Goal: Transaction & Acquisition: Purchase product/service

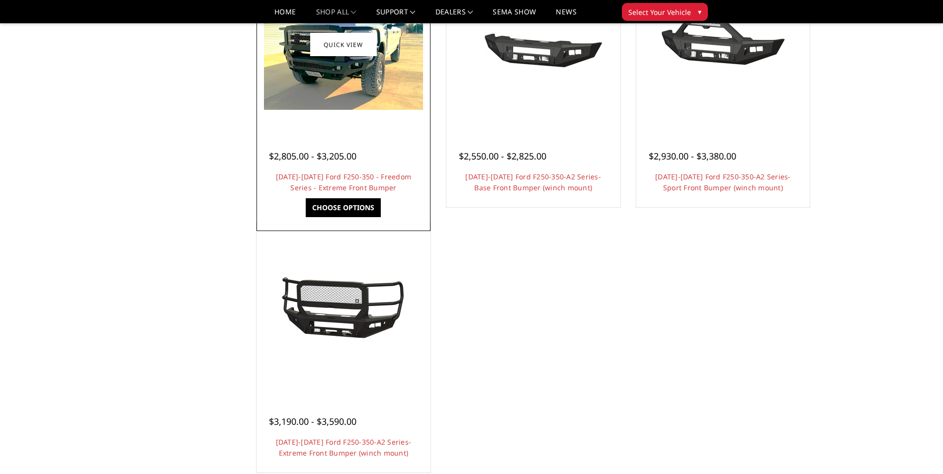
scroll to position [746, 0]
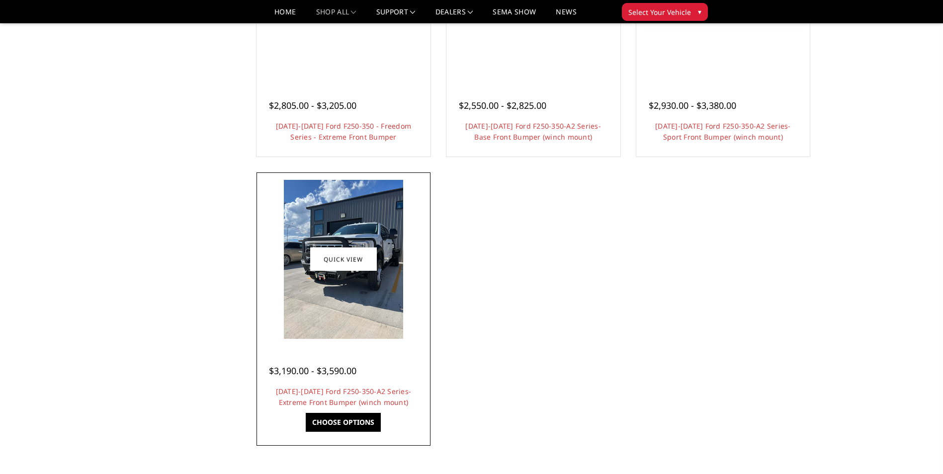
click at [338, 286] on img at bounding box center [343, 259] width 119 height 159
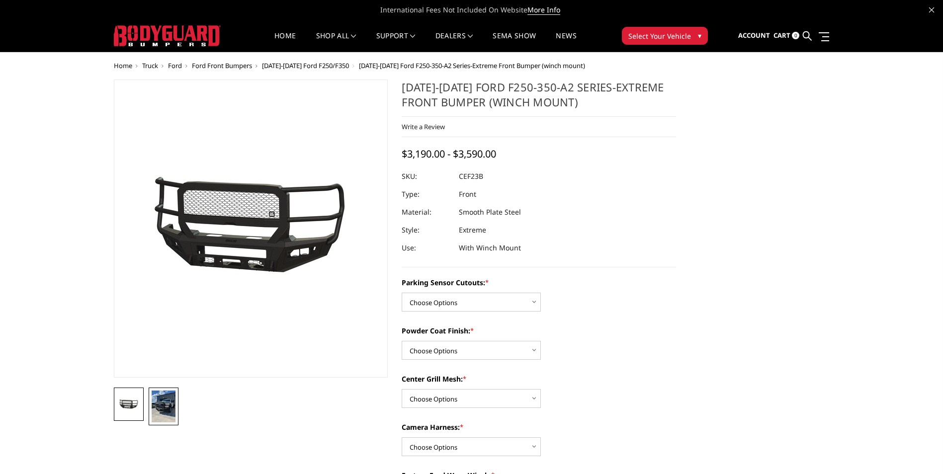
click at [169, 410] on img at bounding box center [164, 407] width 24 height 32
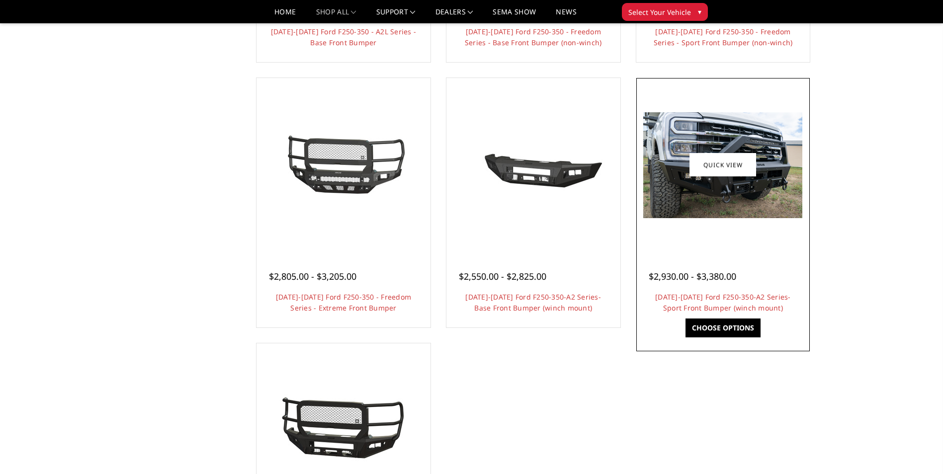
scroll to position [547, 0]
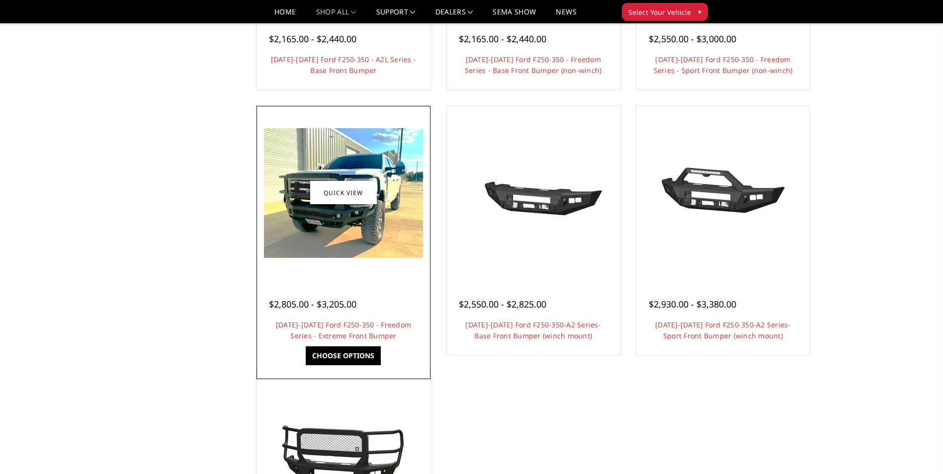
click at [356, 227] on img at bounding box center [343, 193] width 159 height 130
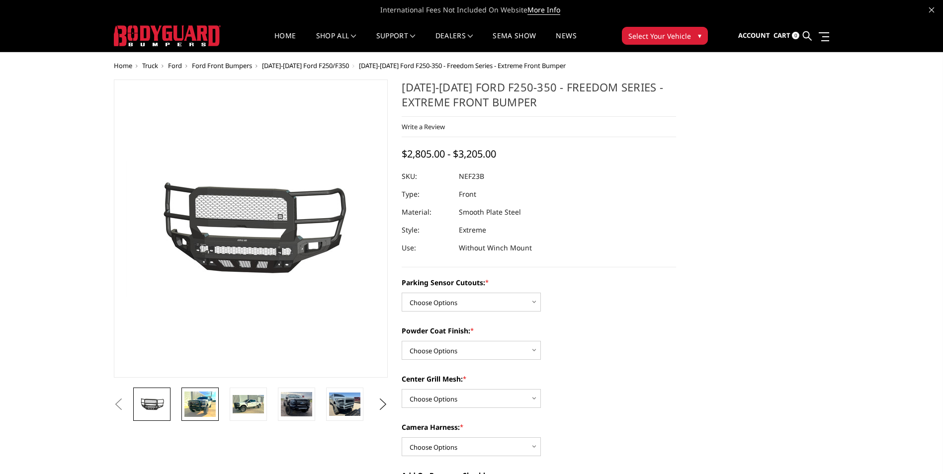
click at [206, 411] on img at bounding box center [199, 404] width 31 height 25
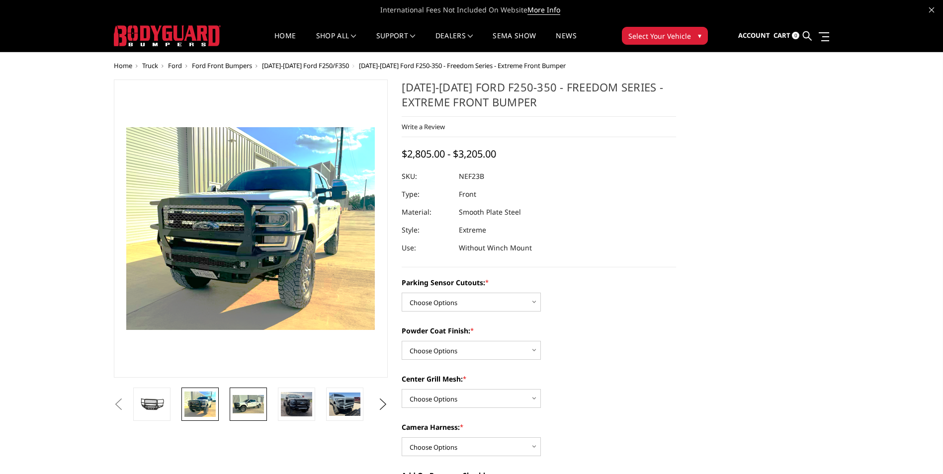
click at [250, 403] on img at bounding box center [248, 404] width 31 height 19
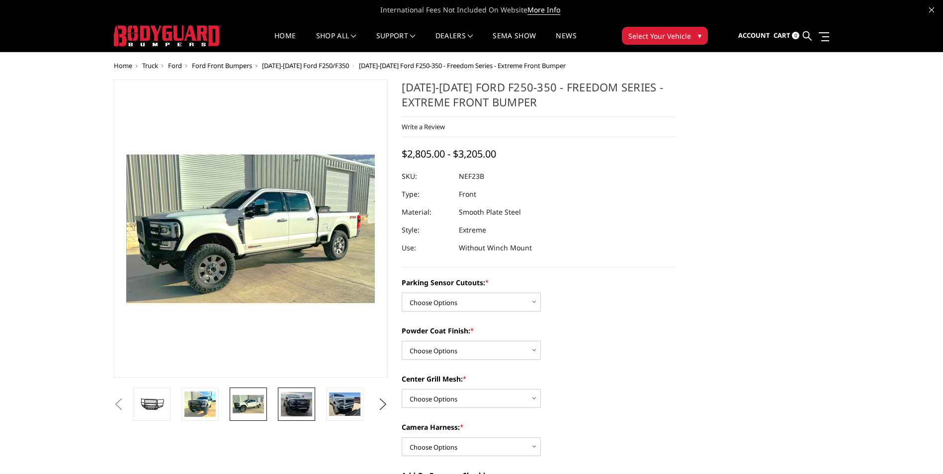
click at [294, 408] on img at bounding box center [296, 404] width 31 height 24
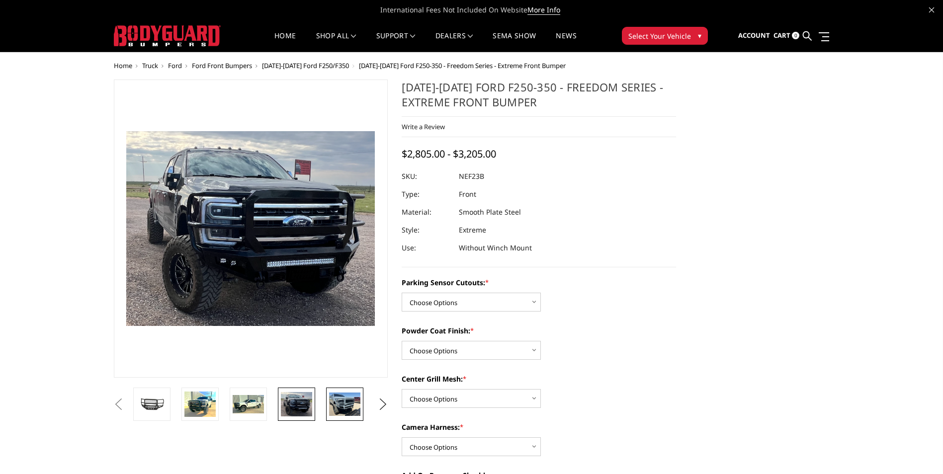
click at [339, 407] on img at bounding box center [344, 404] width 31 height 23
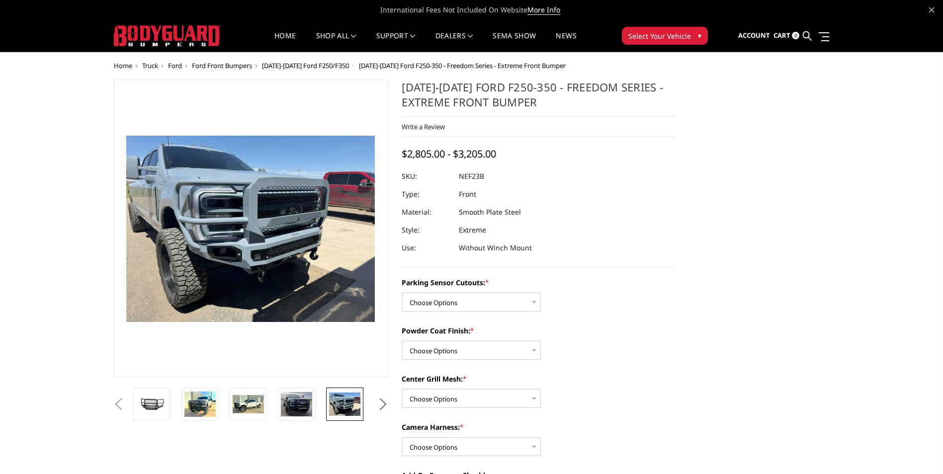
click at [382, 402] on button "Next" at bounding box center [382, 404] width 15 height 15
click at [344, 406] on img at bounding box center [344, 404] width 31 height 23
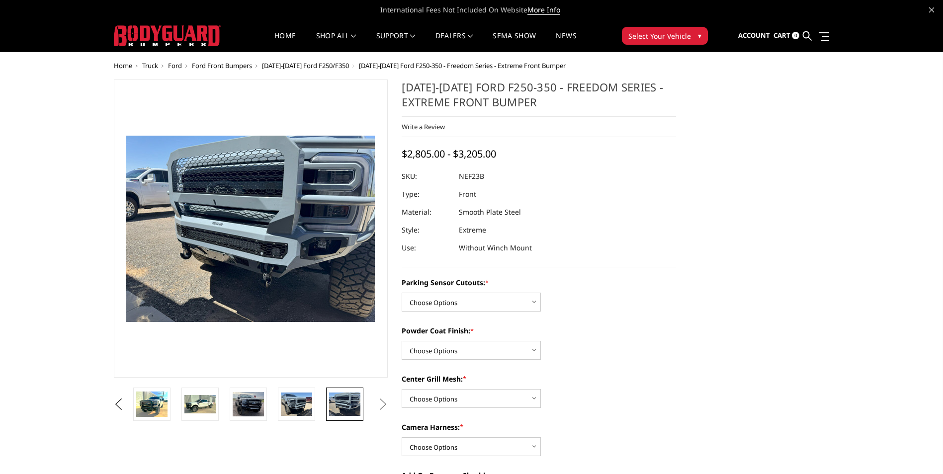
click at [656, 40] on span "Select Your Vehicle" at bounding box center [660, 36] width 63 height 10
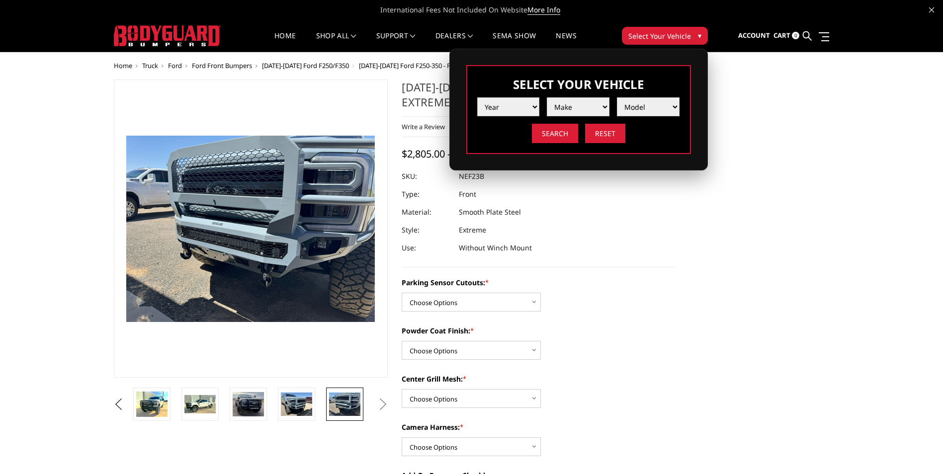
click at [535, 107] on select "Year 2025 2024 2023 2022 2021 2020 2019 2018 2017 2016 2015 2014 2013 2012 2011…" at bounding box center [508, 106] width 63 height 19
select select "yr_2025"
click at [477, 97] on select "Year 2025 2024 2023 2022 2021 2020 2019 2018 2017 2016 2015 2014 2013 2012 2011…" at bounding box center [508, 106] width 63 height 19
click at [585, 105] on select "Make Chevrolet Ford GMC Ram Toyota" at bounding box center [578, 106] width 63 height 19
select select "mk_ford"
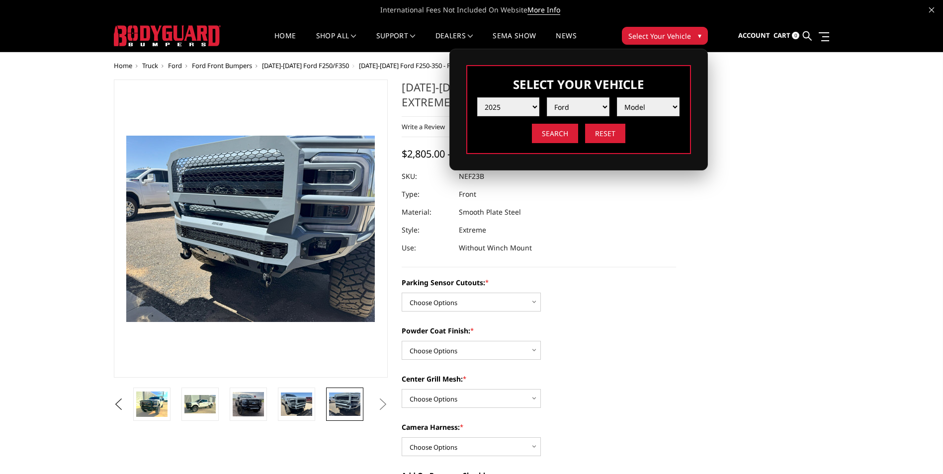
click at [547, 97] on select "Make Chevrolet Ford GMC Ram Toyota" at bounding box center [578, 106] width 63 height 19
drag, startPoint x: 659, startPoint y: 111, endPoint x: 651, endPoint y: 106, distance: 10.1
click at [651, 106] on select "Model F150 F150 Raptor F250 / F350 F450 F550" at bounding box center [648, 106] width 63 height 19
select select "md_f250-f350"
click at [617, 97] on select "Model F150 F150 Raptor F250 / F350 F450 F550" at bounding box center [648, 106] width 63 height 19
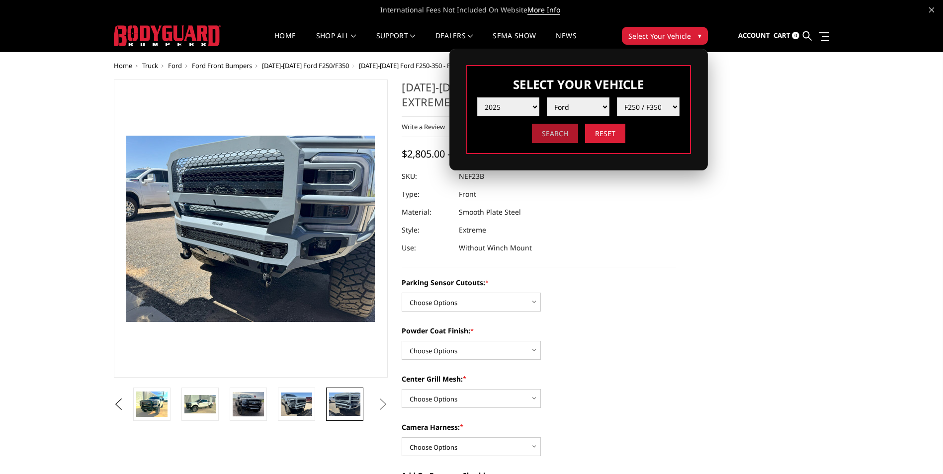
click at [562, 134] on input "Search" at bounding box center [555, 133] width 46 height 19
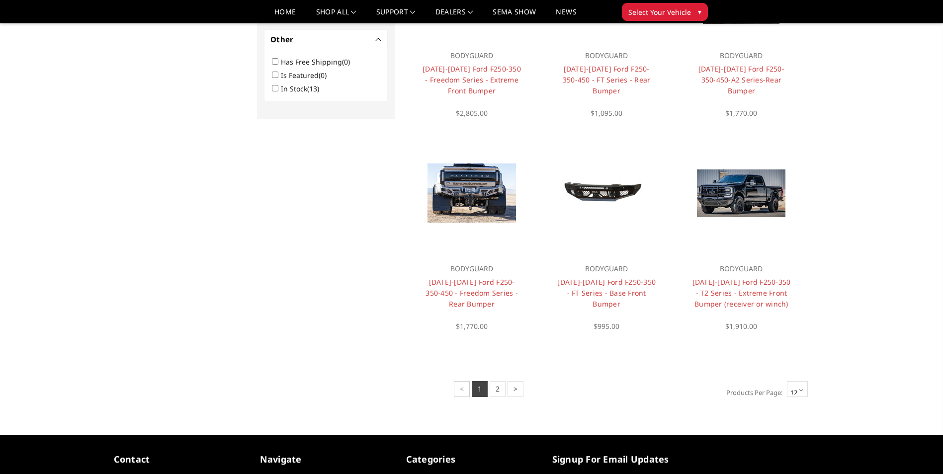
scroll to position [646, 0]
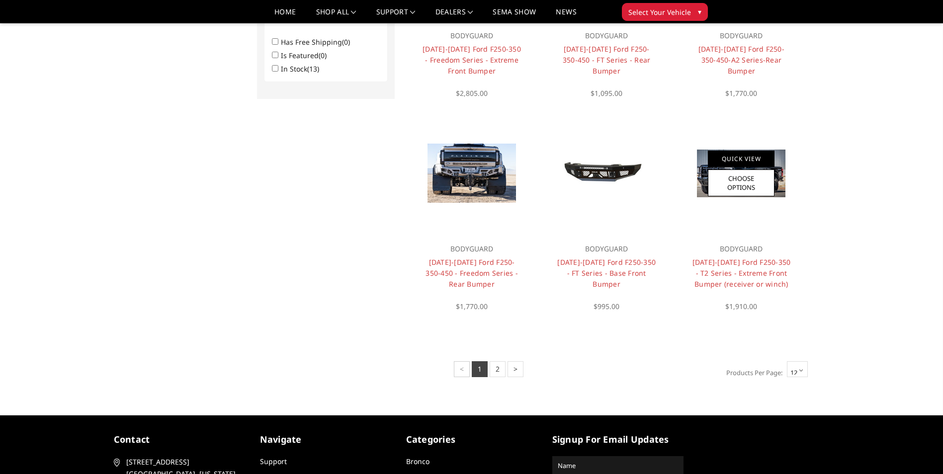
click at [741, 159] on link "Quick View" at bounding box center [741, 159] width 67 height 16
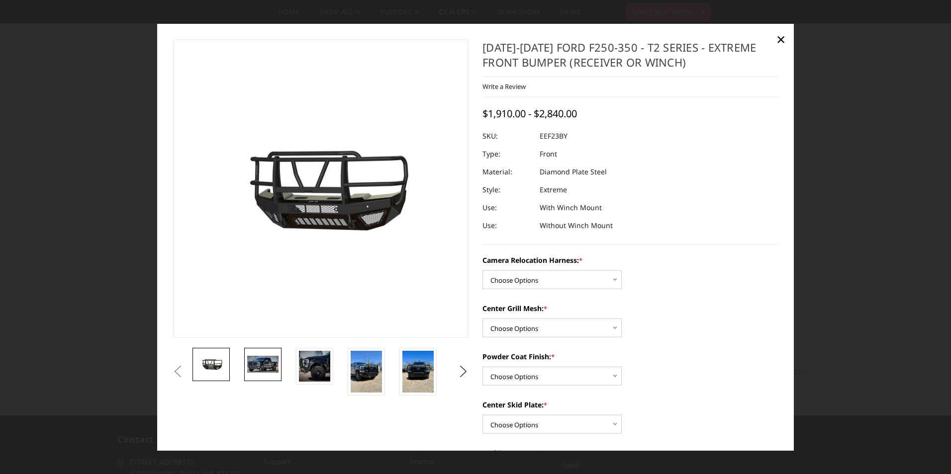
click at [261, 362] on img at bounding box center [262, 364] width 31 height 17
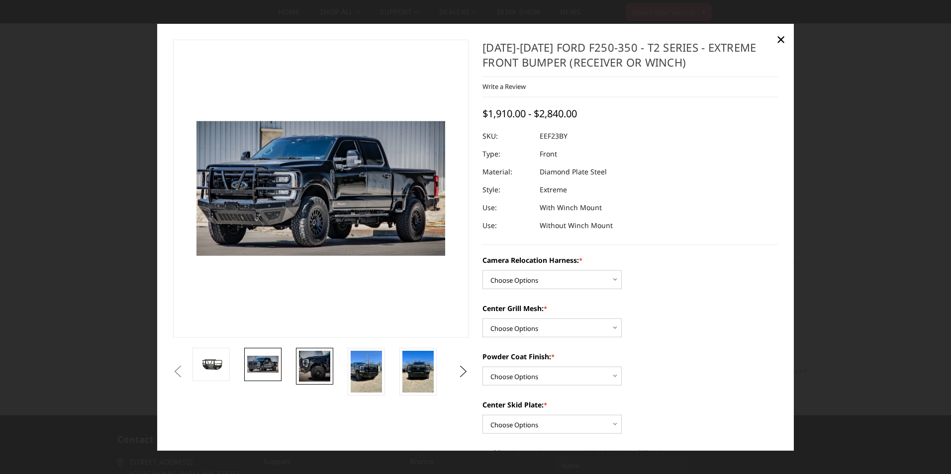
click at [323, 367] on img at bounding box center [314, 366] width 31 height 31
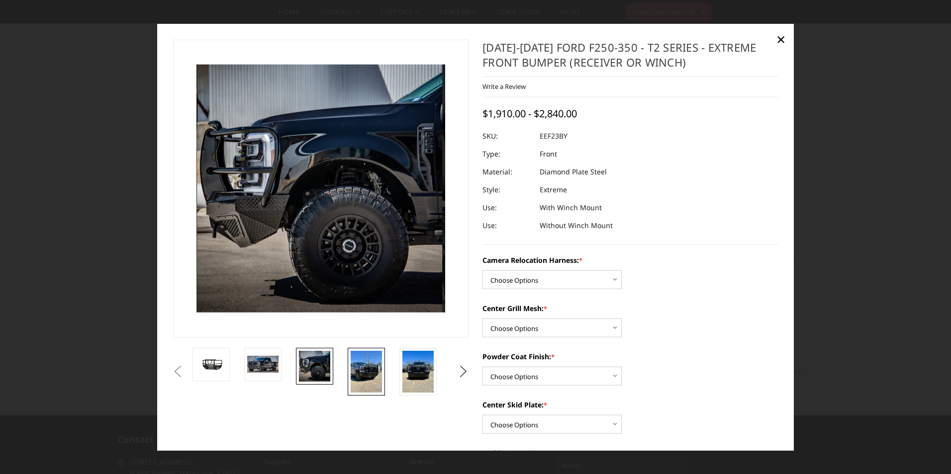
click at [358, 370] on img at bounding box center [366, 372] width 31 height 42
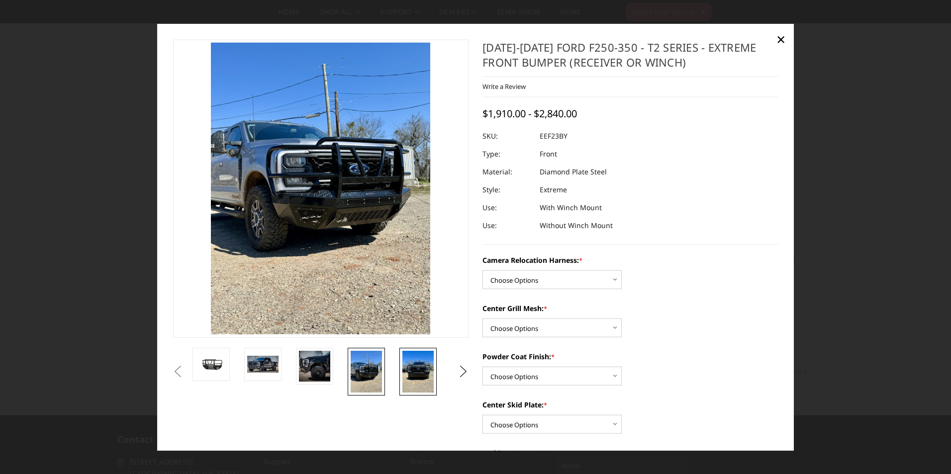
click at [427, 375] on img at bounding box center [417, 372] width 31 height 42
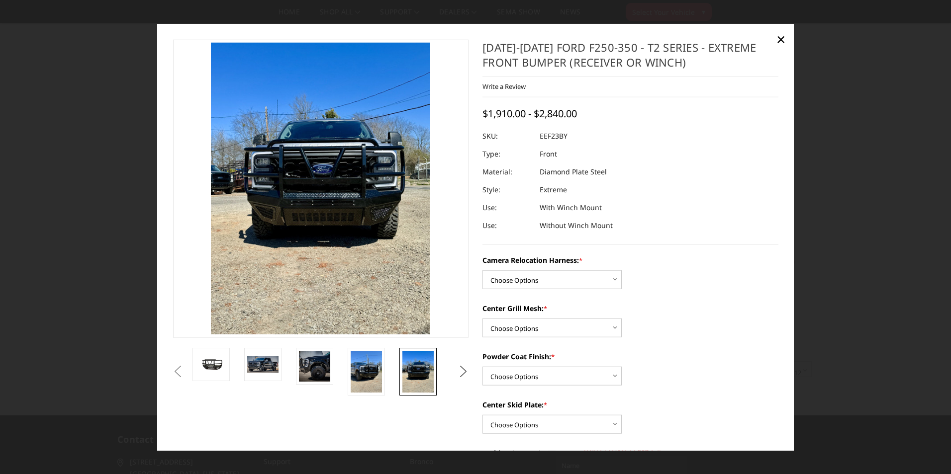
click at [461, 373] on button "Next" at bounding box center [463, 371] width 15 height 15
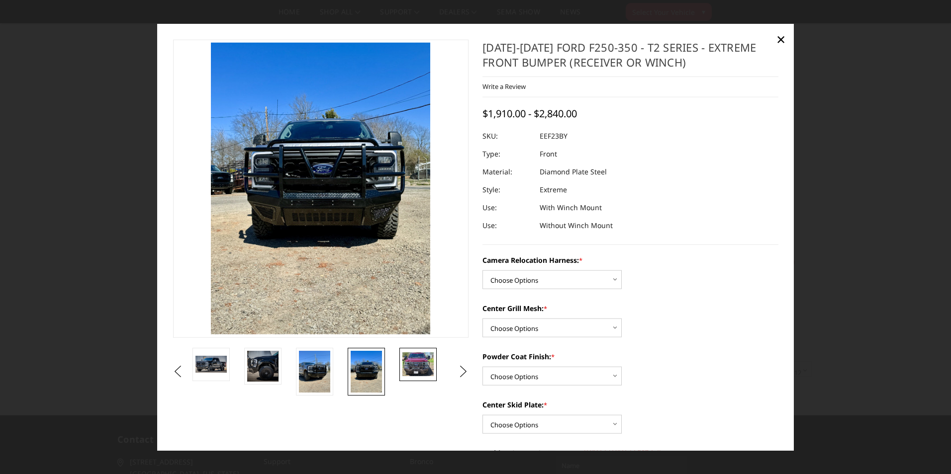
click at [411, 363] on img at bounding box center [417, 364] width 31 height 23
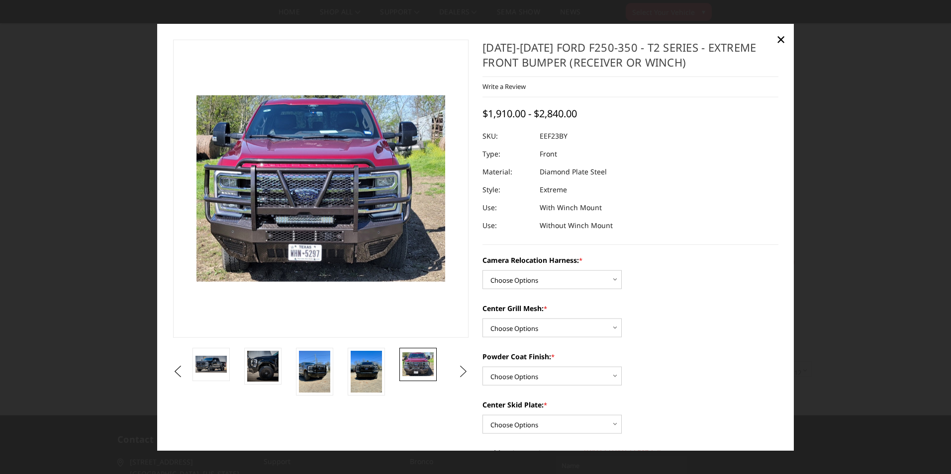
click at [462, 370] on button "Next" at bounding box center [463, 371] width 15 height 15
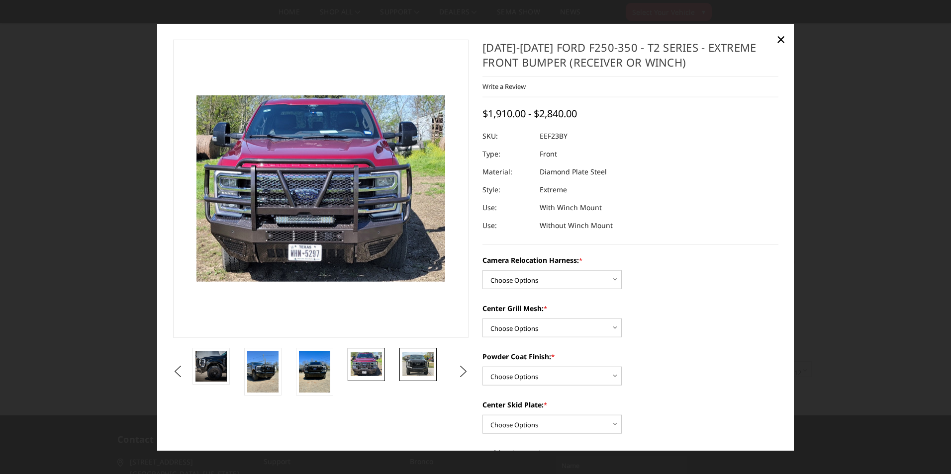
click at [405, 366] on img at bounding box center [417, 364] width 31 height 23
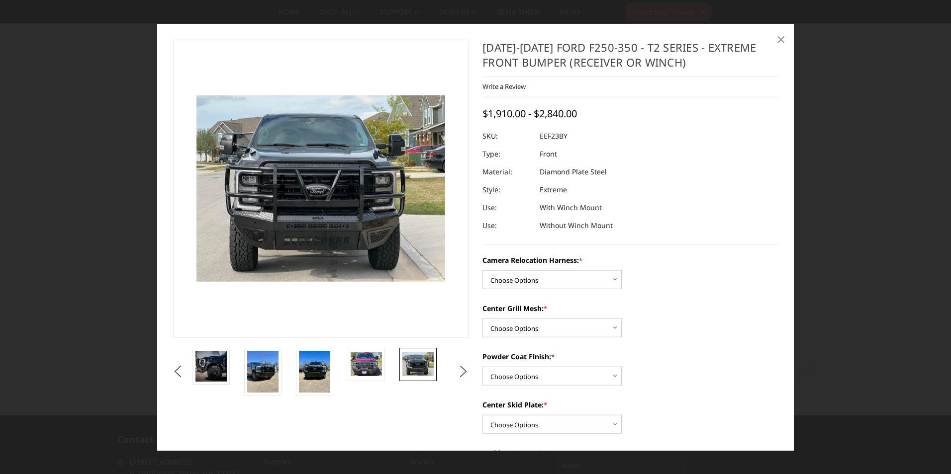
click at [779, 40] on span "×" at bounding box center [780, 38] width 9 height 21
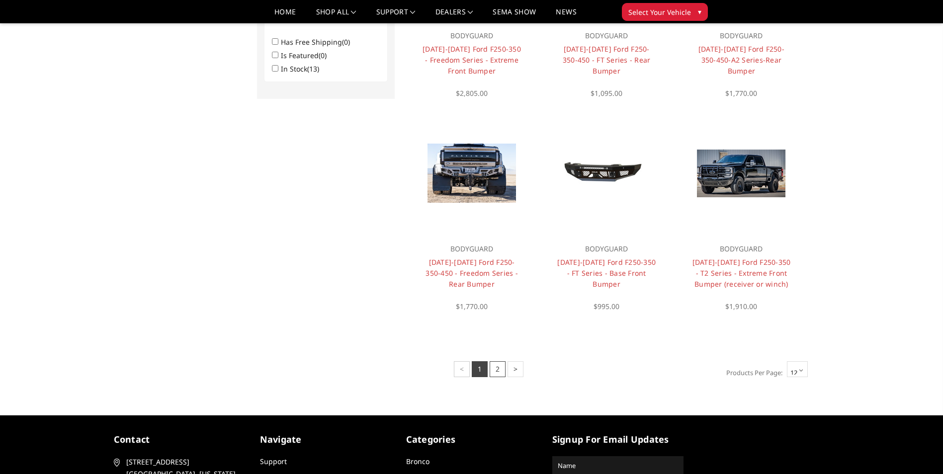
click at [497, 370] on link "2" at bounding box center [498, 370] width 16 height 16
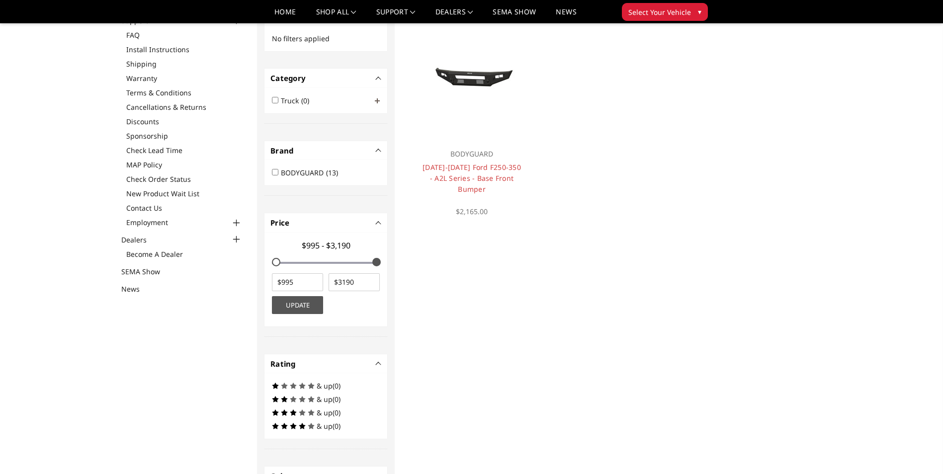
scroll to position [65, 0]
